Goal: Use online tool/utility: Utilize a website feature to perform a specific function

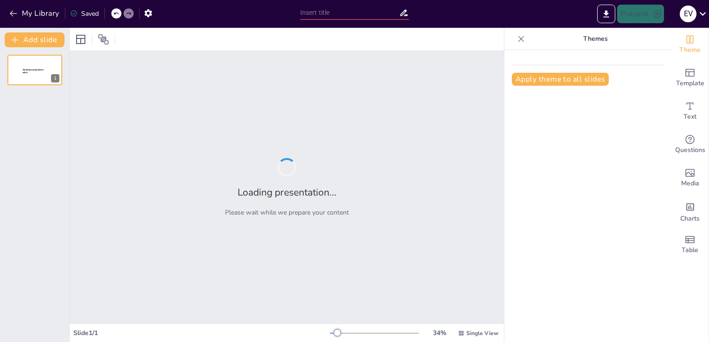
type input "Dieta saludable para cada paciente"
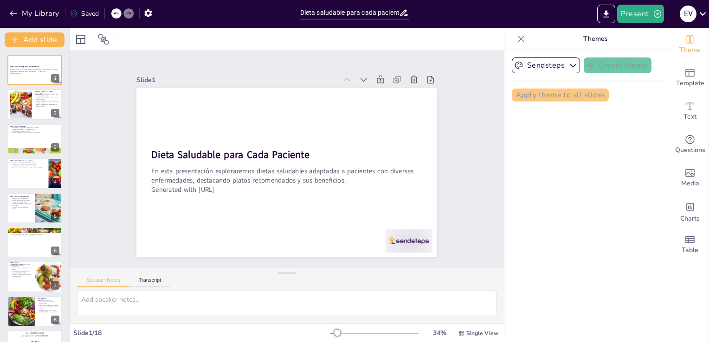
checkbox input "true"
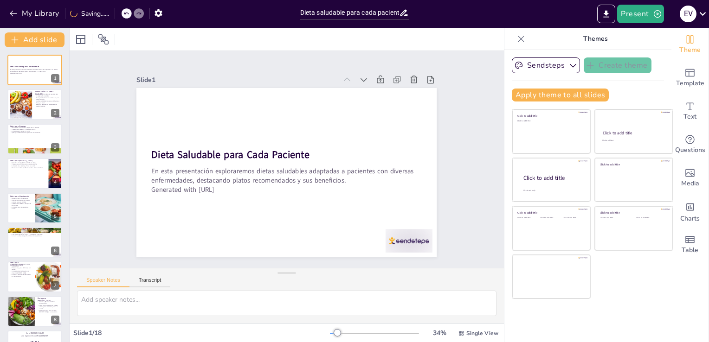
checkbox input "true"
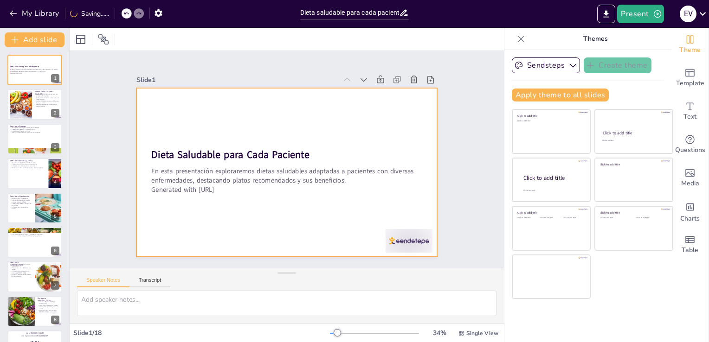
checkbox input "true"
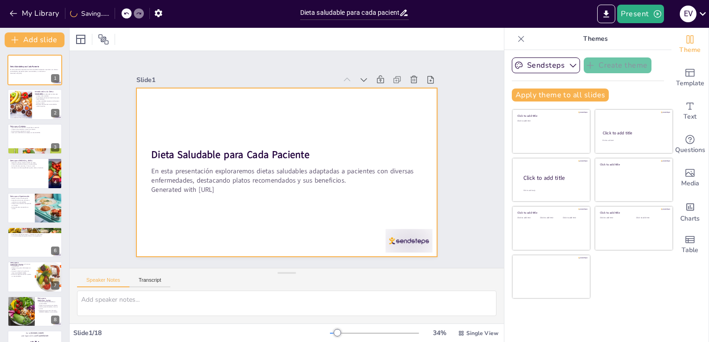
checkbox input "true"
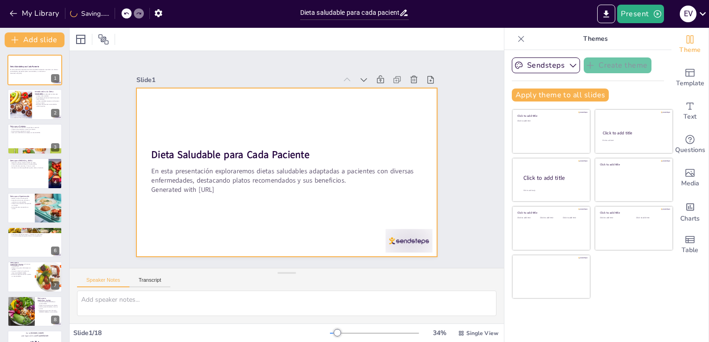
checkbox input "true"
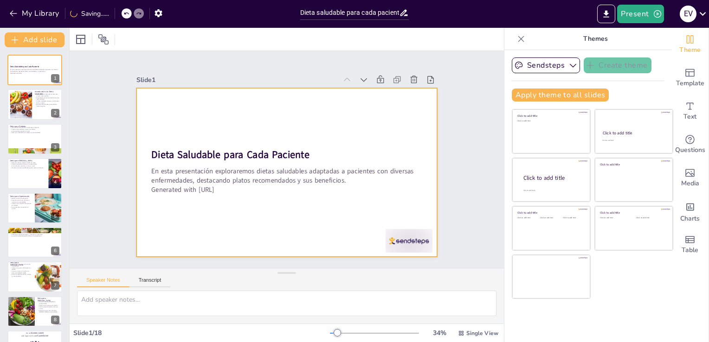
checkbox input "true"
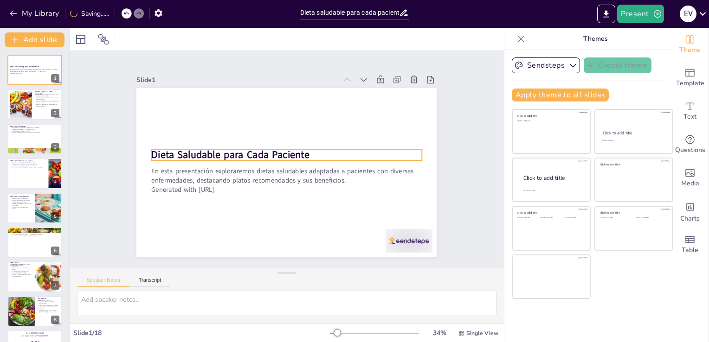
checkbox input "true"
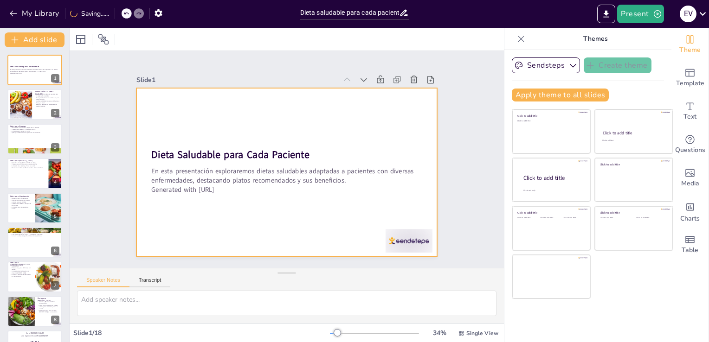
checkbox input "true"
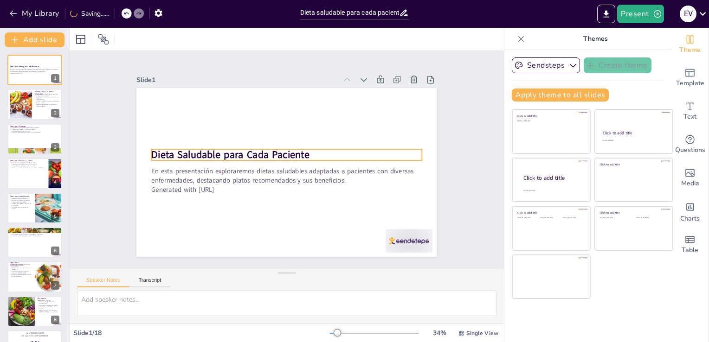
checkbox input "true"
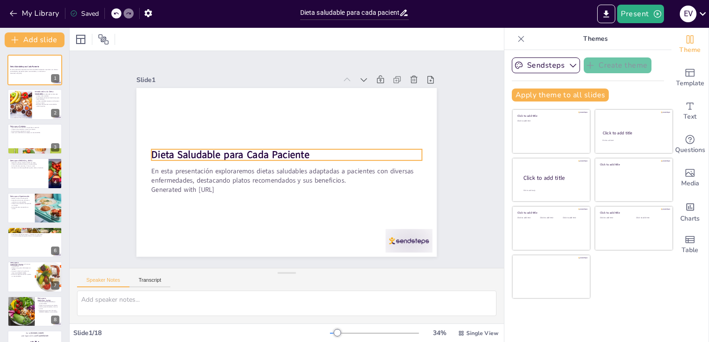
checkbox input "true"
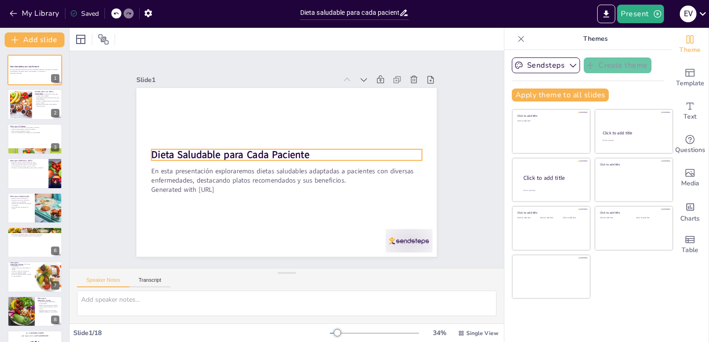
checkbox input "true"
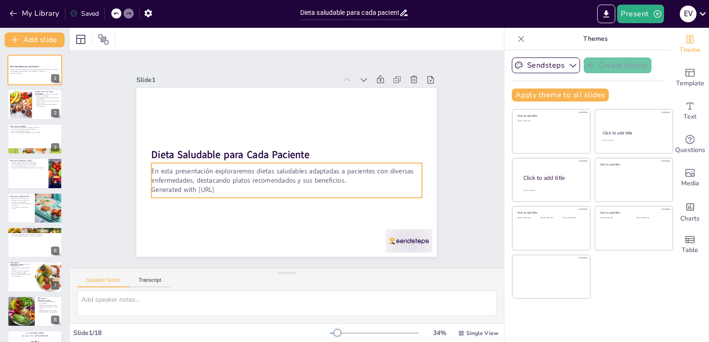
checkbox input "true"
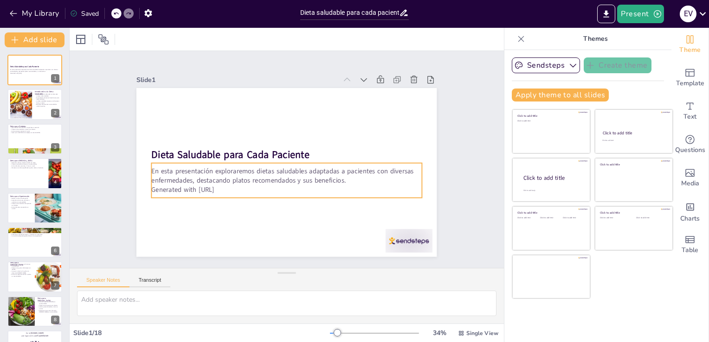
checkbox input "true"
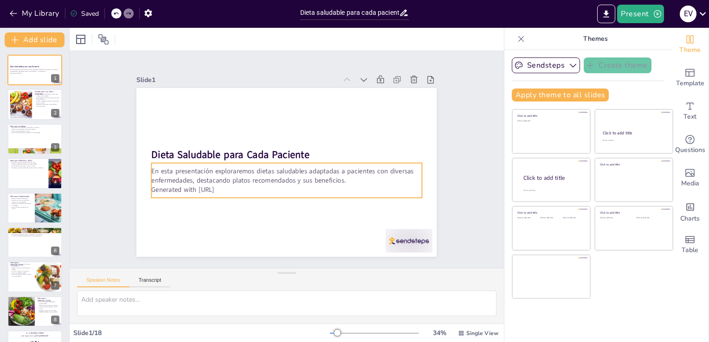
checkbox input "true"
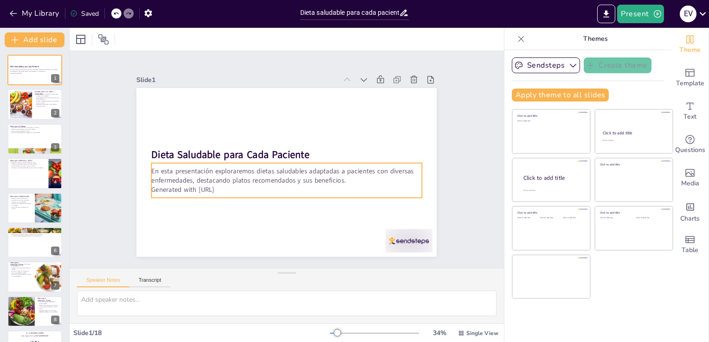
checkbox input "true"
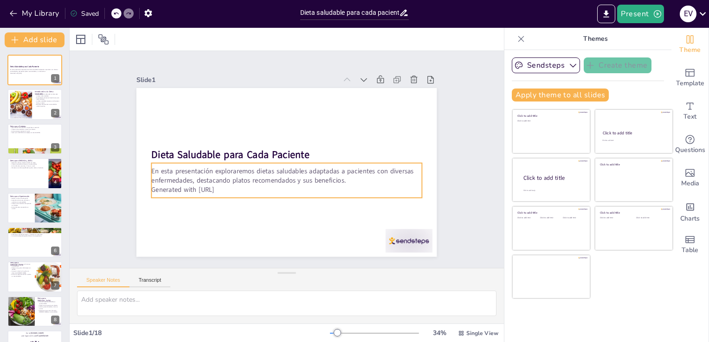
checkbox input "true"
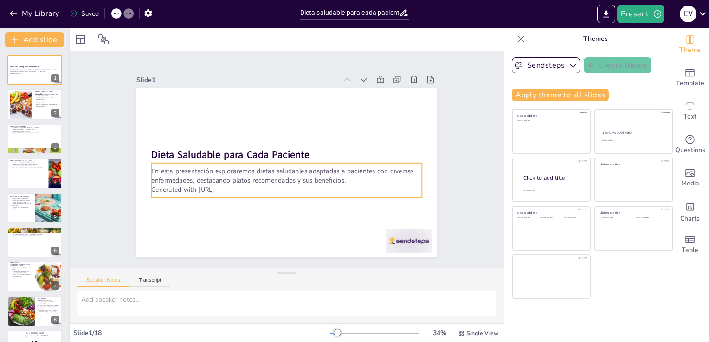
checkbox input "true"
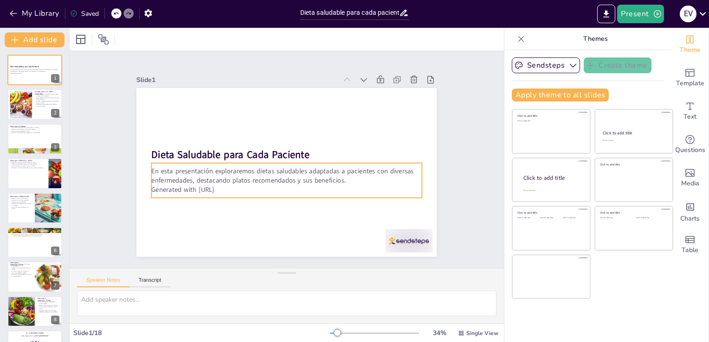
checkbox input "true"
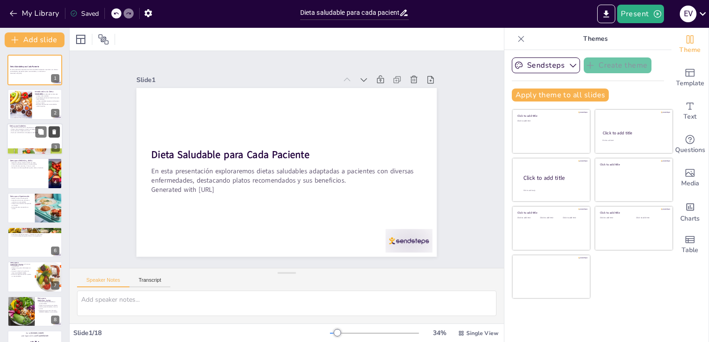
checkbox input "true"
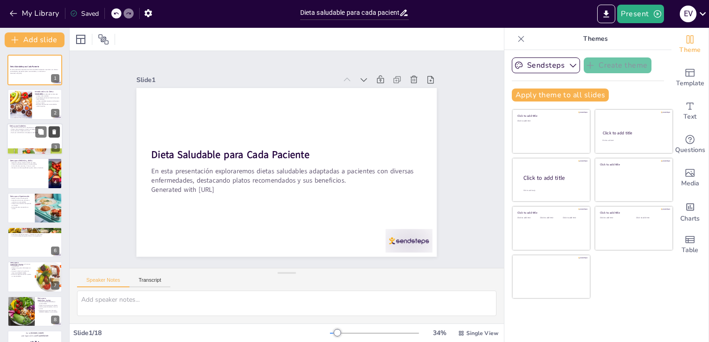
checkbox input "true"
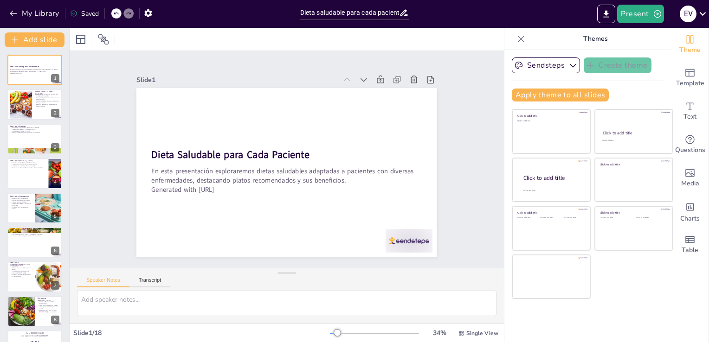
checkbox input "true"
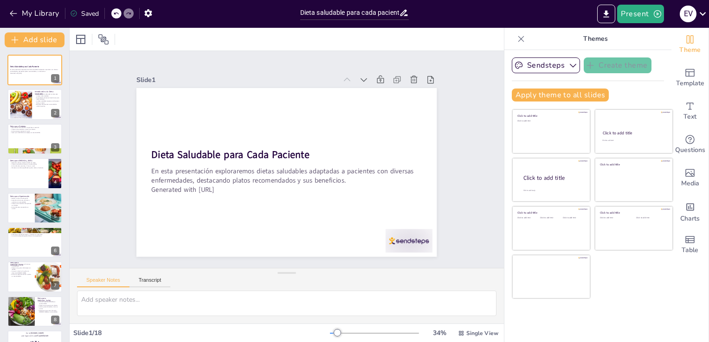
checkbox input "true"
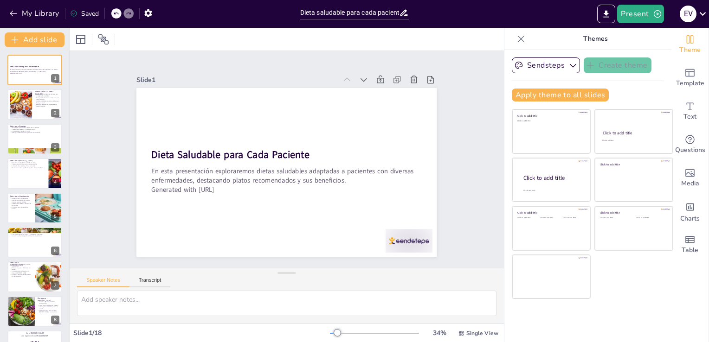
checkbox input "true"
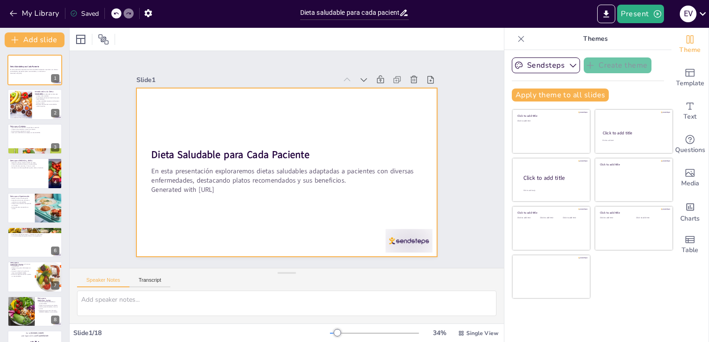
checkbox input "true"
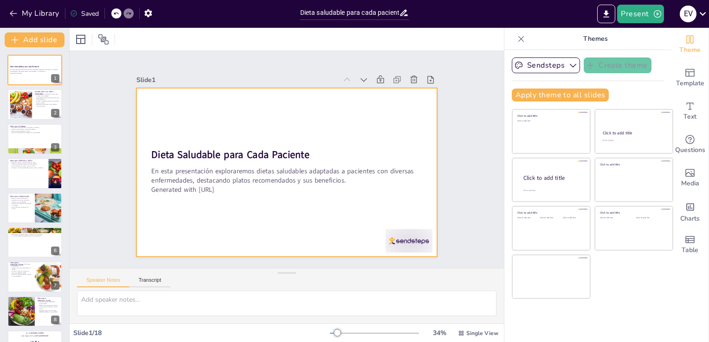
checkbox input "true"
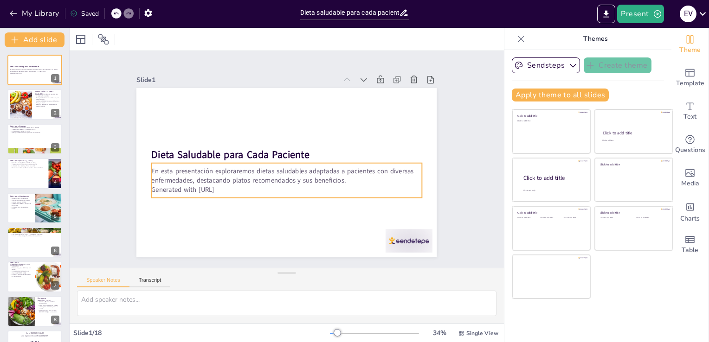
checkbox input "true"
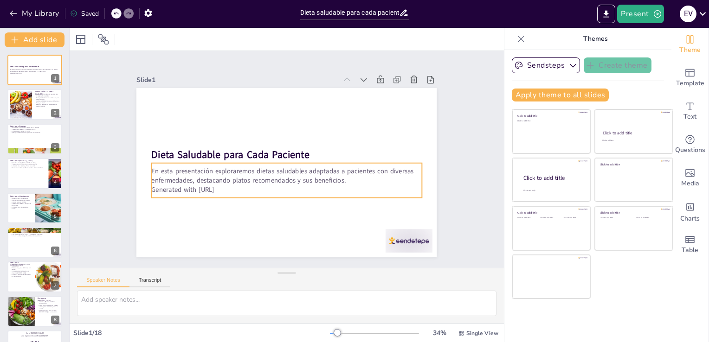
checkbox input "true"
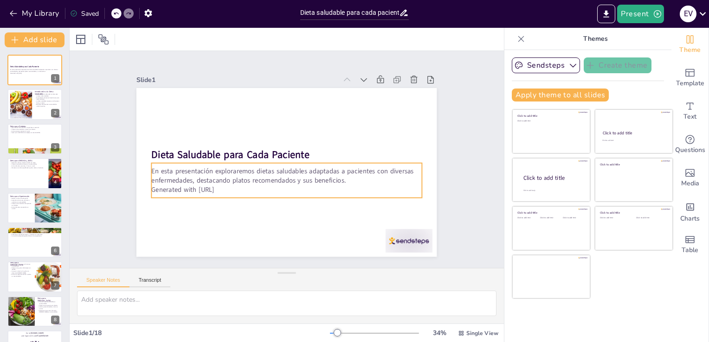
checkbox input "true"
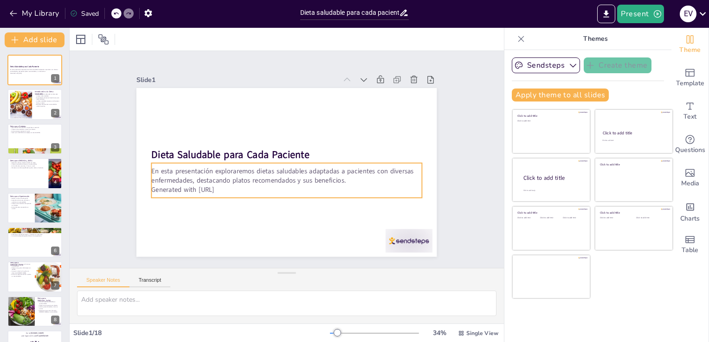
checkbox input "true"
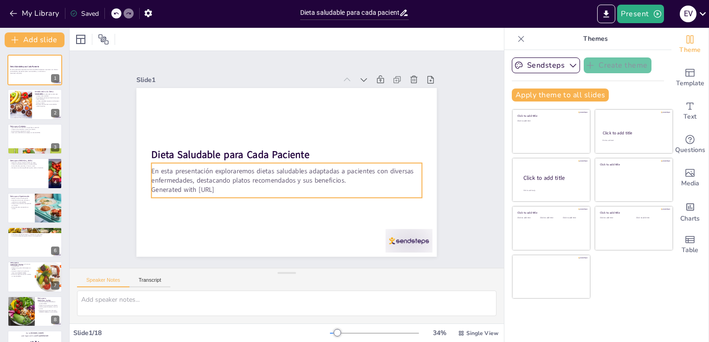
checkbox input "true"
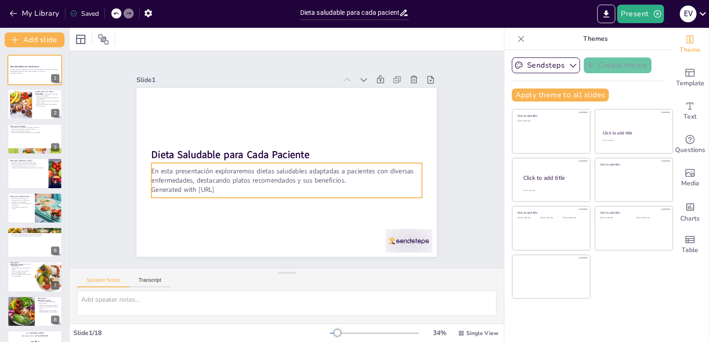
checkbox input "true"
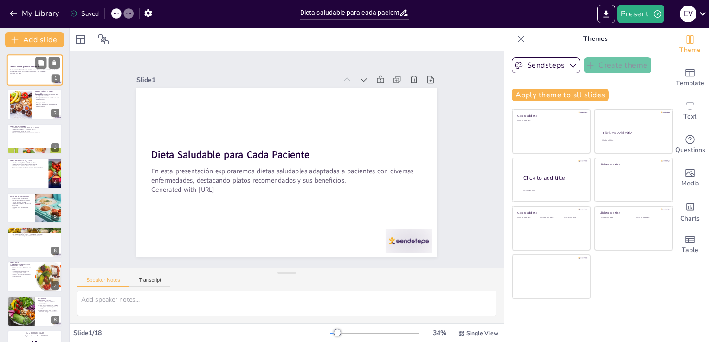
checkbox input "true"
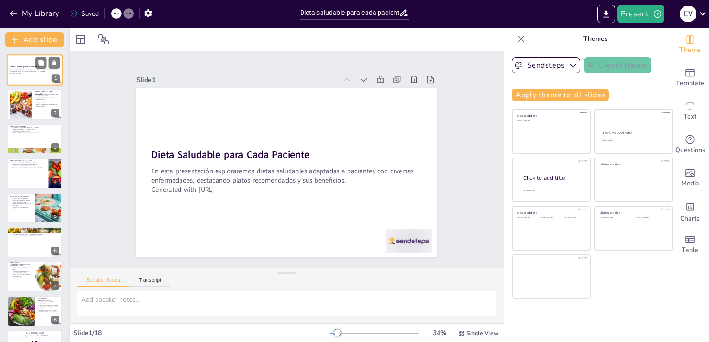
checkbox input "true"
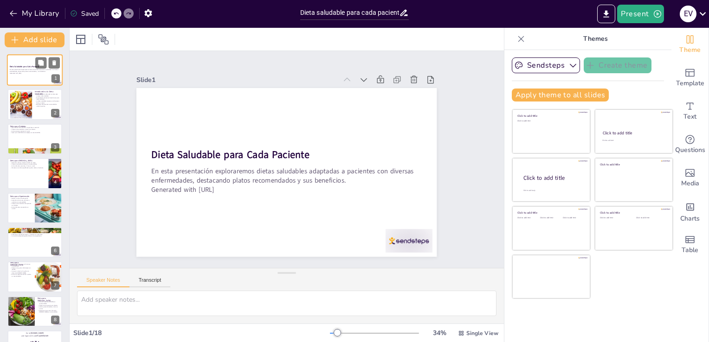
checkbox input "true"
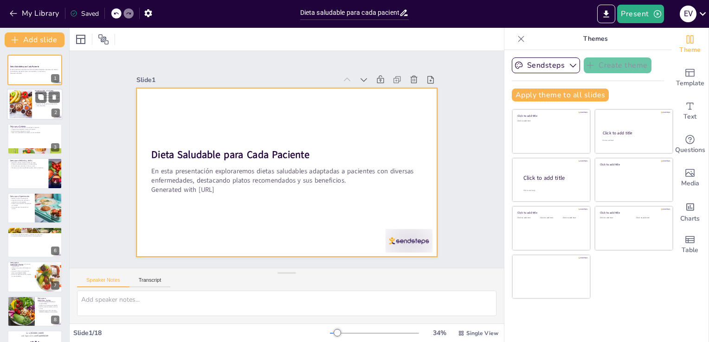
checkbox input "true"
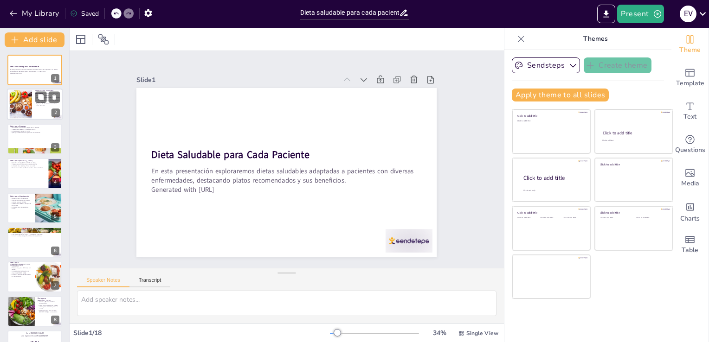
checkbox input "true"
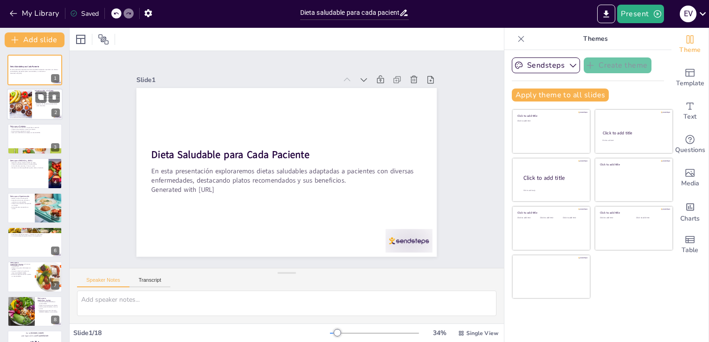
click at [24, 89] on div at bounding box center [35, 105] width 56 height 32
type textarea "Lo ipsumdolorsi ametcons ad el seddo eiusmodtemp in ut labore et dolorema aliqu…"
checkbox input "true"
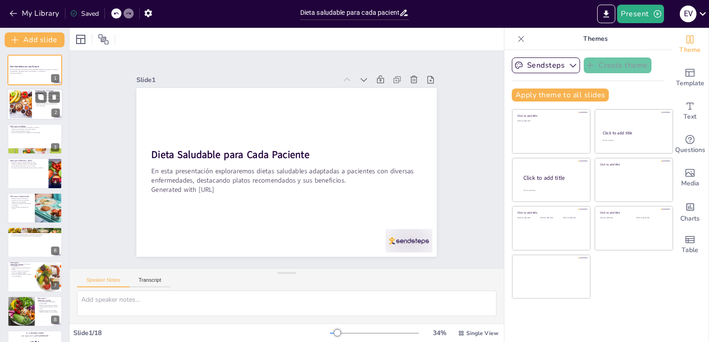
checkbox input "true"
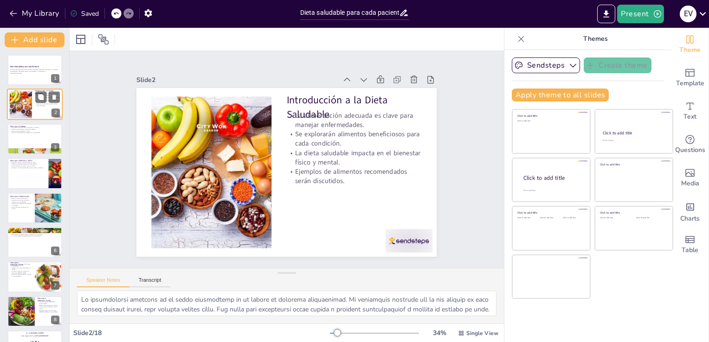
checkbox input "true"
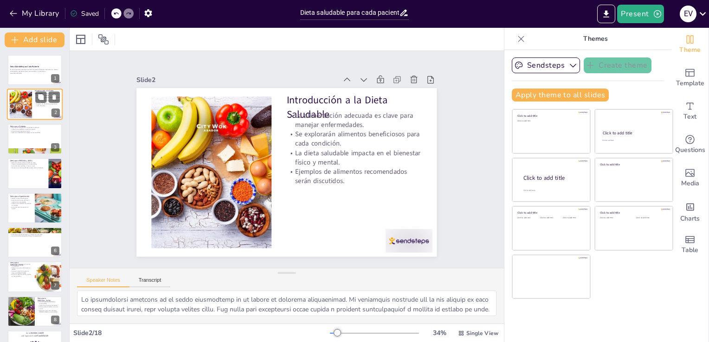
checkbox input "true"
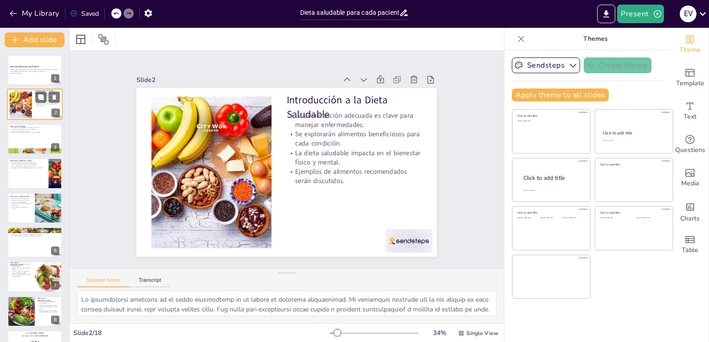
checkbox input "true"
click at [43, 129] on icon at bounding box center [41, 131] width 6 height 6
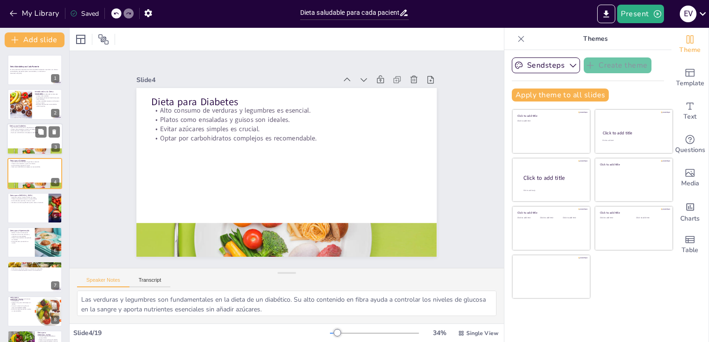
click at [35, 128] on div at bounding box center [47, 131] width 25 height 11
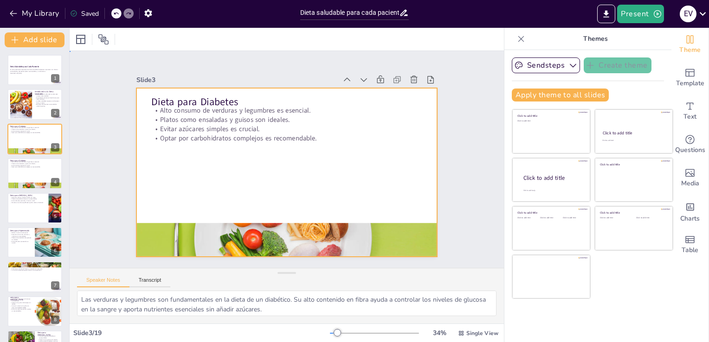
click at [224, 190] on div at bounding box center [279, 169] width 342 height 313
click at [210, 181] on div at bounding box center [297, 152] width 313 height 342
click at [40, 166] on icon at bounding box center [41, 166] width 6 height 6
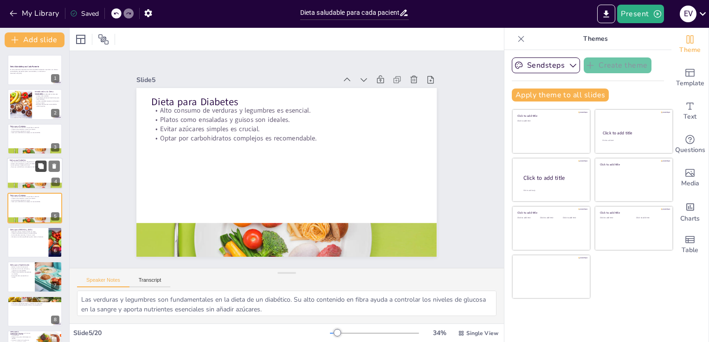
scroll to position [13, 0]
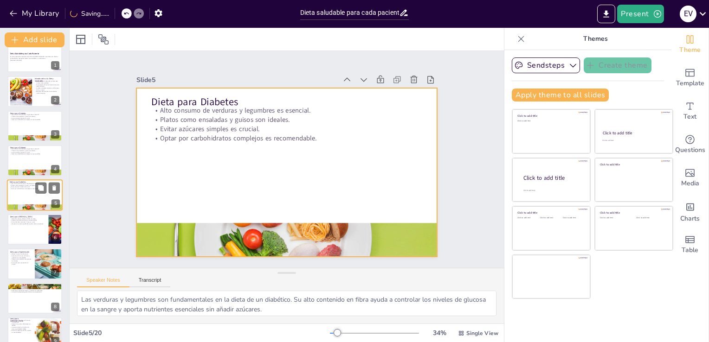
click at [35, 200] on div at bounding box center [35, 195] width 56 height 32
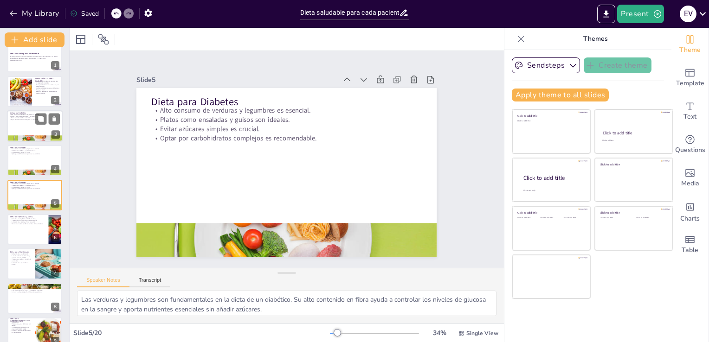
click at [27, 141] on div "Dieta para Diabetes Alto consumo de verduras y legumbres es esencial. [PERSON_N…" at bounding box center [35, 126] width 56 height 32
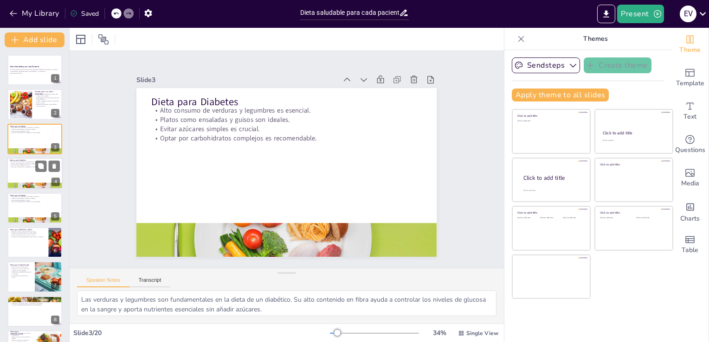
click at [31, 173] on div at bounding box center [35, 174] width 56 height 32
click at [54, 132] on icon at bounding box center [54, 131] width 4 height 5
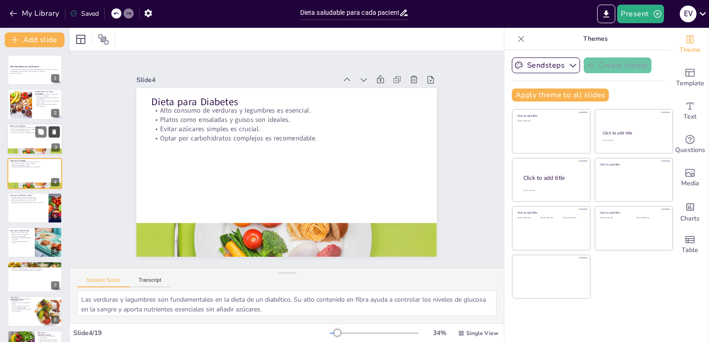
click at [54, 132] on icon at bounding box center [54, 131] width 4 height 5
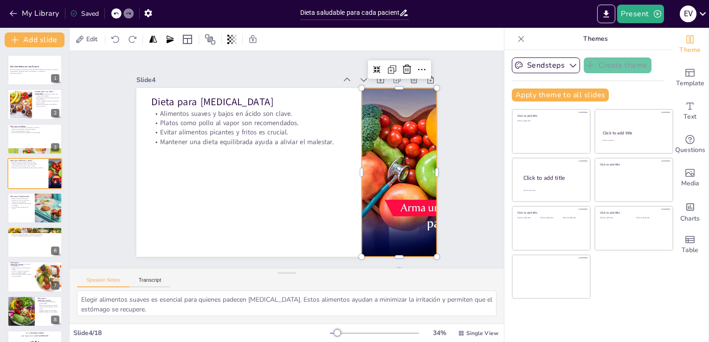
click at [345, 141] on div at bounding box center [194, 225] width 301 height 295
drag, startPoint x: 349, startPoint y: 168, endPoint x: 358, endPoint y: 167, distance: 9.3
click at [358, 155] on div "Dieta para [MEDICAL_DATA] Alimentos suaves y bajos en ácido son clave. [PERSON_…" at bounding box center [316, 94] width 274 height 122
click at [358, 167] on div at bounding box center [370, 236] width 304 height 285
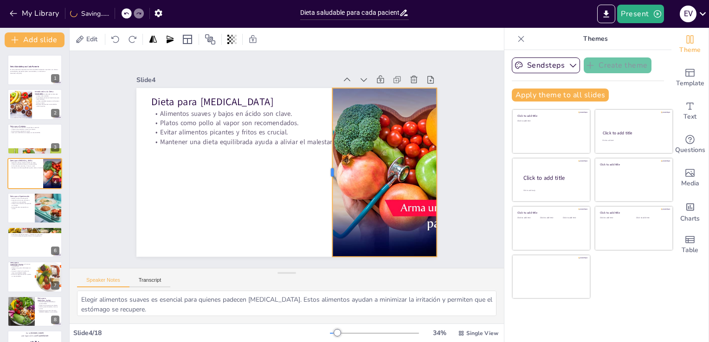
drag, startPoint x: 354, startPoint y: 169, endPoint x: 325, endPoint y: 174, distance: 29.7
click at [325, 182] on div at bounding box center [282, 203] width 167 height 42
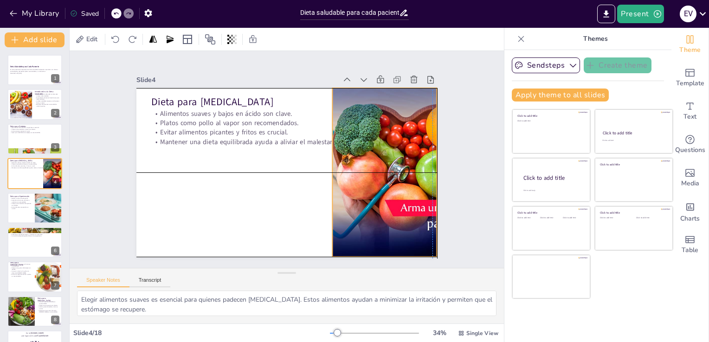
click at [381, 174] on div at bounding box center [394, 196] width 282 height 218
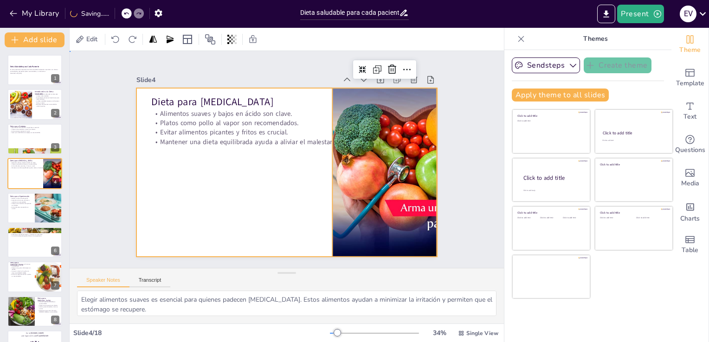
click at [275, 209] on div at bounding box center [278, 169] width 336 height 327
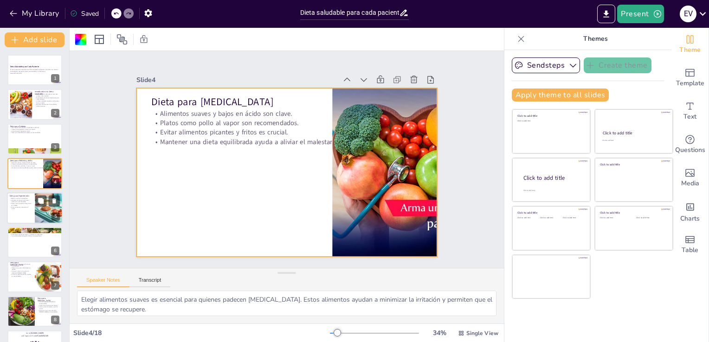
click at [13, 218] on div at bounding box center [35, 208] width 56 height 32
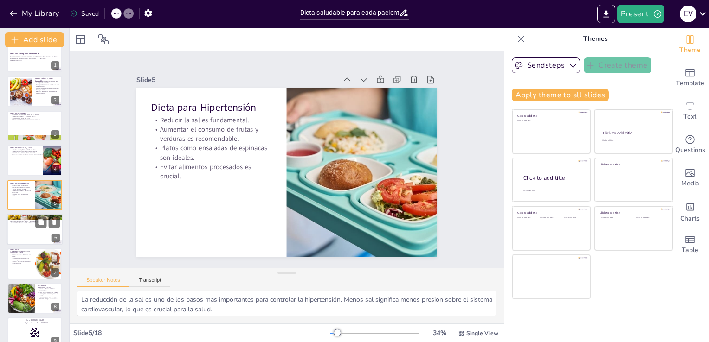
click at [20, 238] on div at bounding box center [35, 230] width 56 height 32
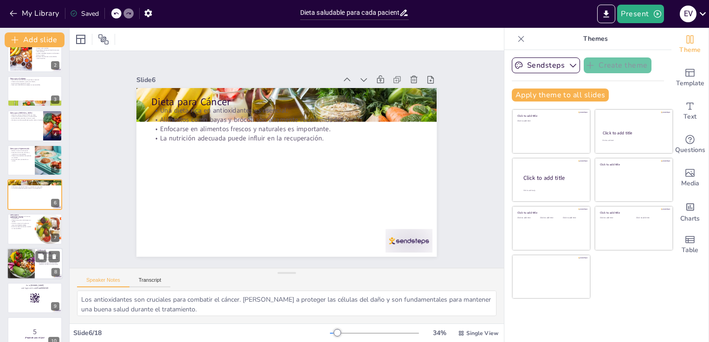
click at [27, 271] on div at bounding box center [20, 264] width 47 height 32
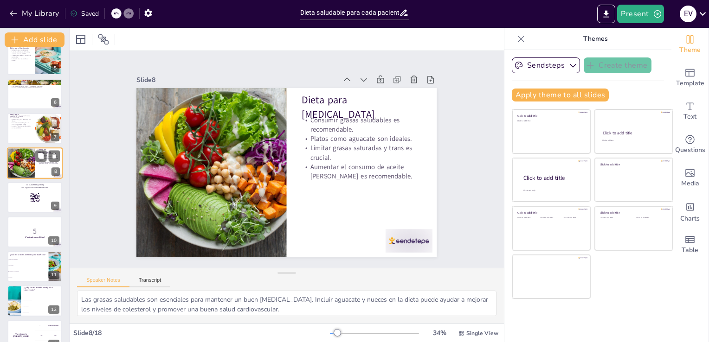
scroll to position [148, 0]
click at [37, 196] on rect at bounding box center [35, 197] width 10 height 10
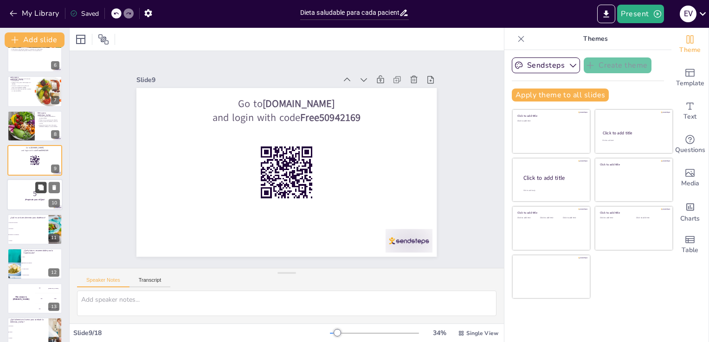
scroll to position [201, 0]
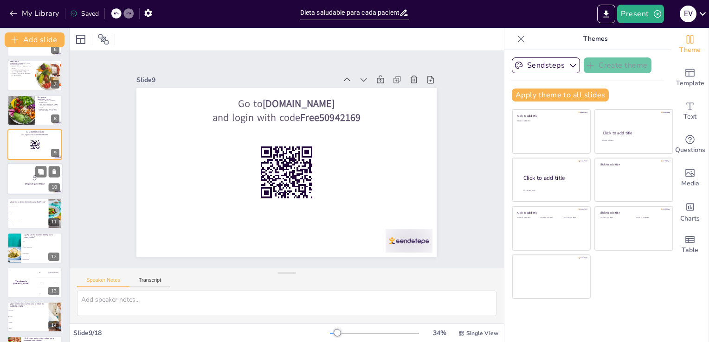
click at [32, 175] on p "5" at bounding box center [35, 178] width 50 height 10
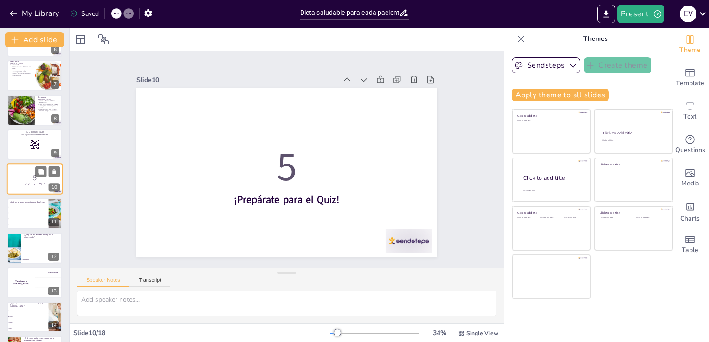
scroll to position [186, 0]
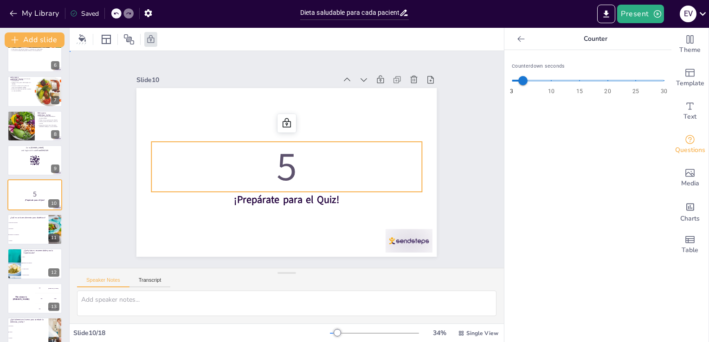
click at [303, 179] on p "5" at bounding box center [281, 164] width 223 height 238
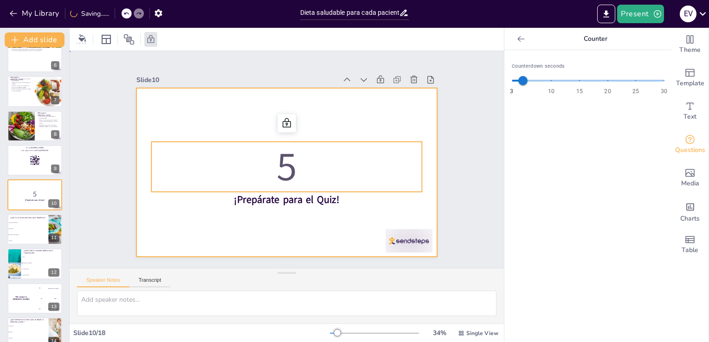
click at [245, 118] on div at bounding box center [284, 171] width 329 height 227
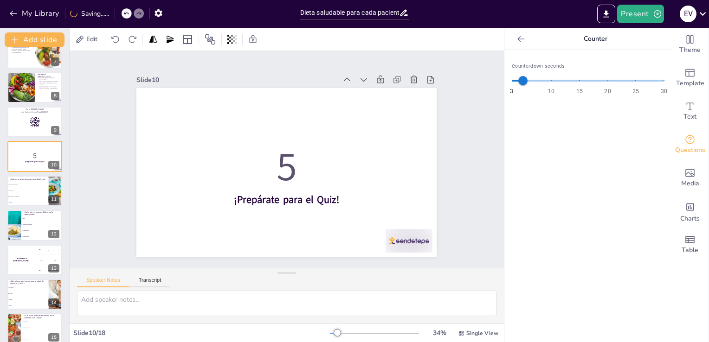
scroll to position [234, 0]
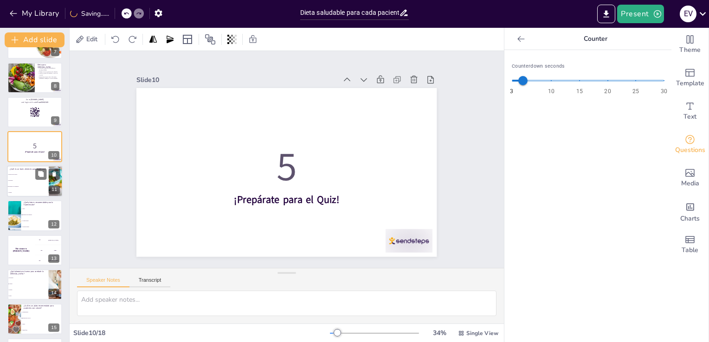
click at [28, 178] on li "Pan blanco" at bounding box center [28, 181] width 42 height 6
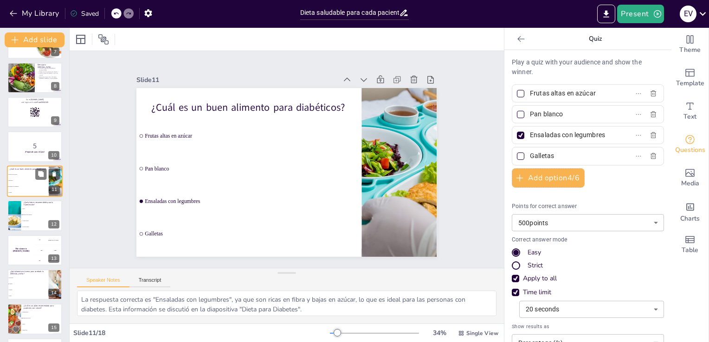
scroll to position [220, 0]
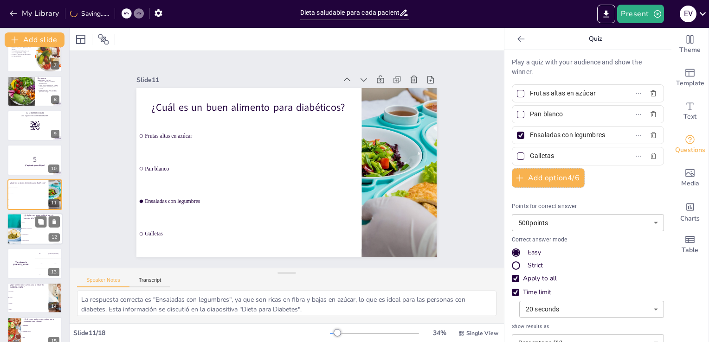
click at [32, 242] on li "Galletas saladas" at bounding box center [42, 241] width 42 height 6
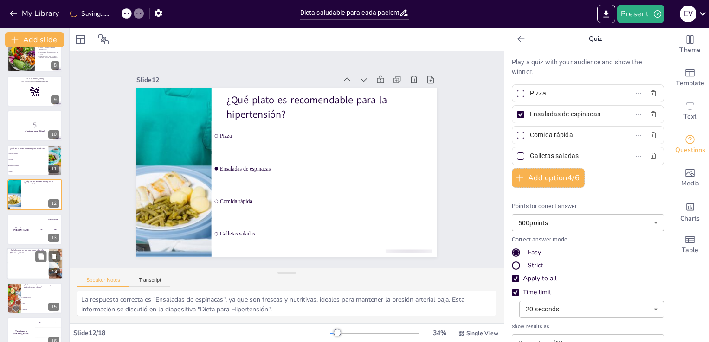
click at [29, 258] on li "Pan blanco" at bounding box center [28, 257] width 42 height 6
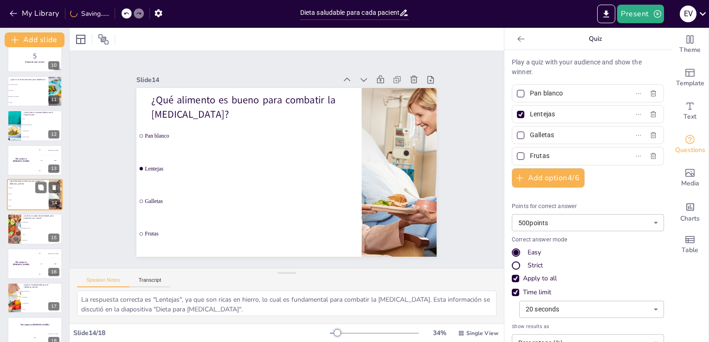
scroll to position [337, 0]
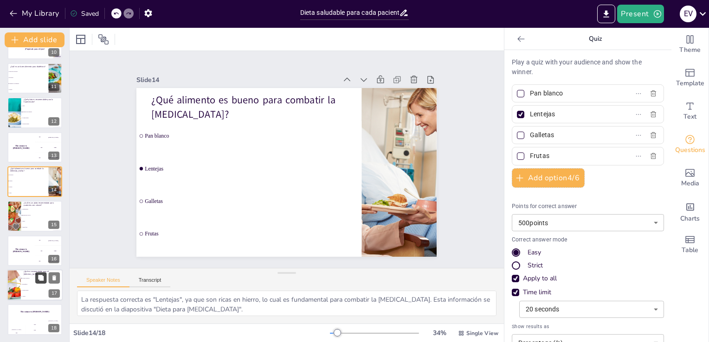
click at [37, 283] on button at bounding box center [40, 277] width 11 height 11
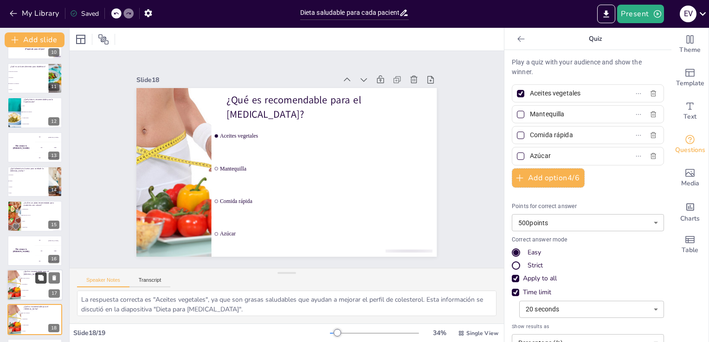
scroll to position [371, 0]
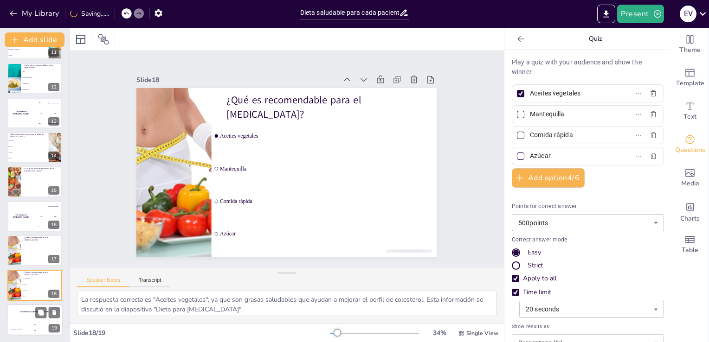
click at [31, 318] on div "The winner is [PERSON_NAME]" at bounding box center [35, 312] width 56 height 16
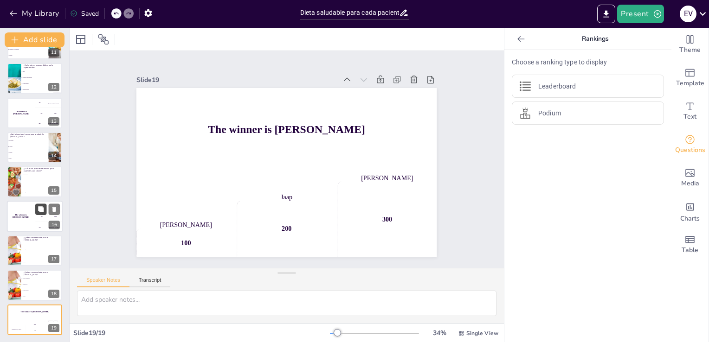
click at [36, 211] on button at bounding box center [40, 209] width 11 height 11
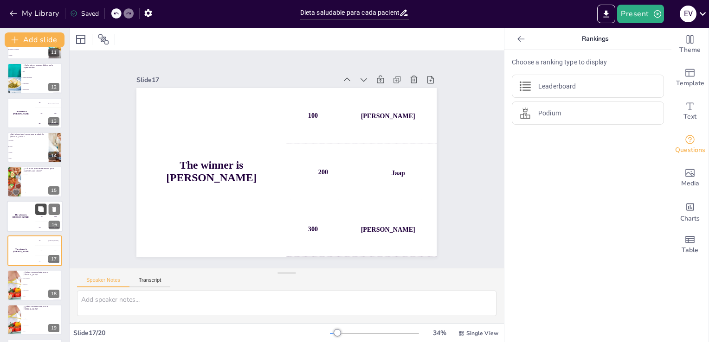
scroll to position [406, 0]
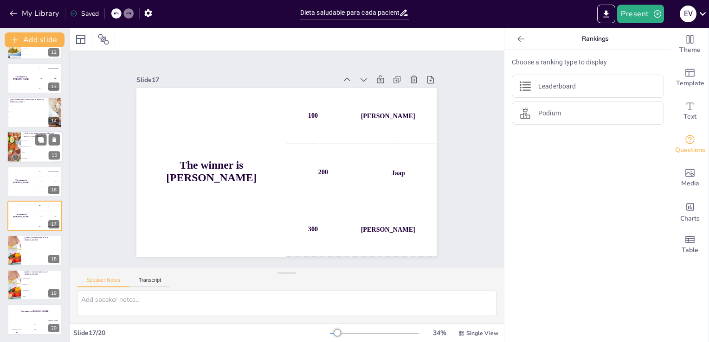
click at [31, 148] on li "Ensalada de brócoli" at bounding box center [42, 147] width 42 height 6
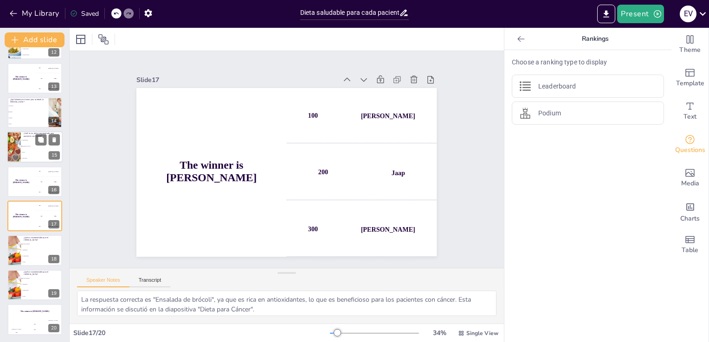
scroll to position [358, 0]
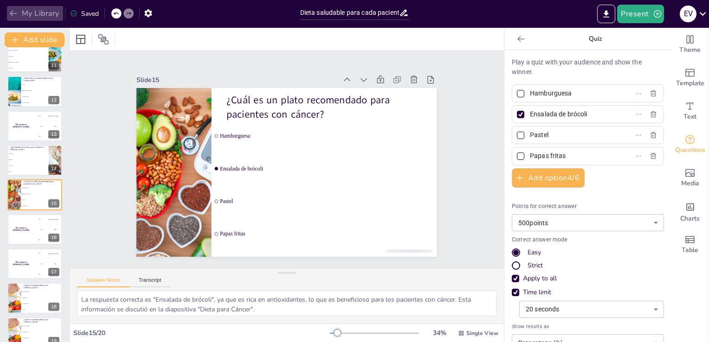
click at [13, 14] on icon "button" at bounding box center [13, 13] width 9 height 9
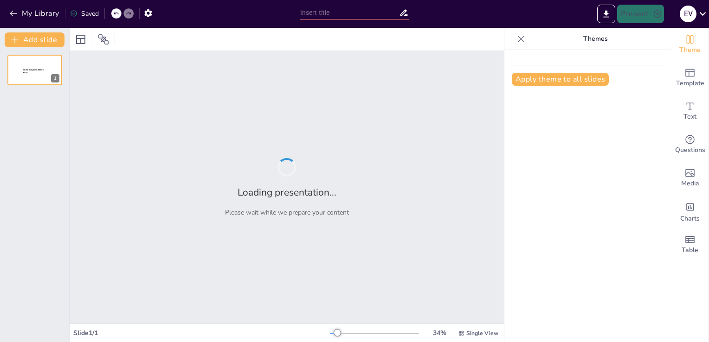
type input "Dieta saludable para cada paciente"
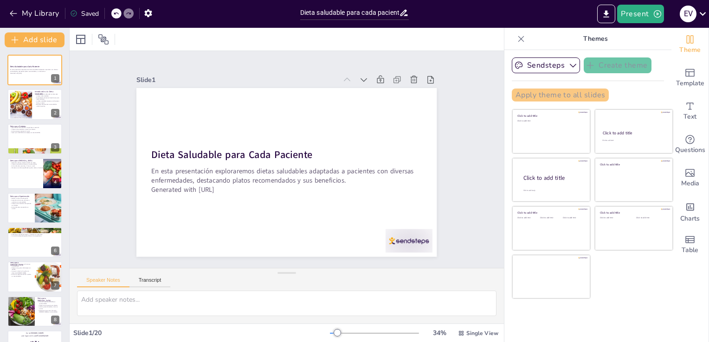
checkbox input "true"
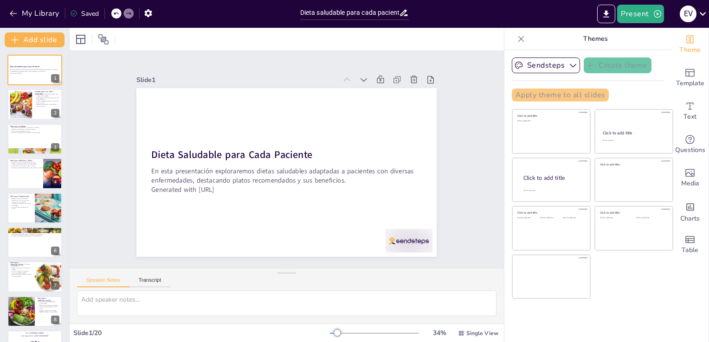
checkbox input "true"
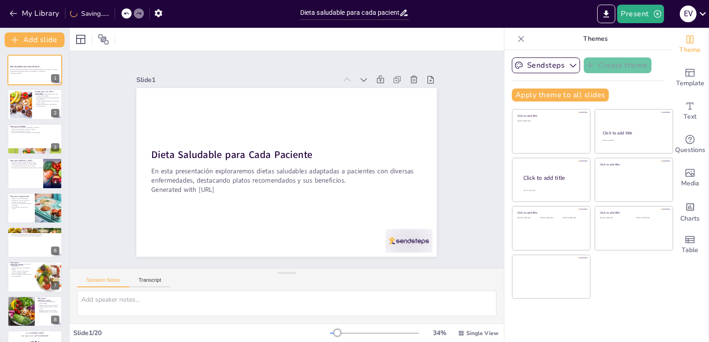
checkbox input "true"
